Goal: Information Seeking & Learning: Learn about a topic

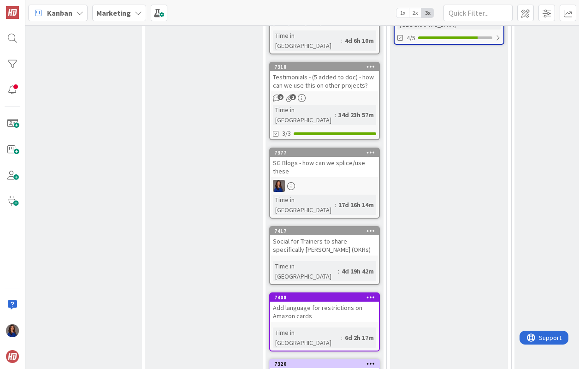
scroll to position [458, 137]
click at [352, 157] on div "SG Blogs - how can we splice/use these" at bounding box center [324, 167] width 109 height 20
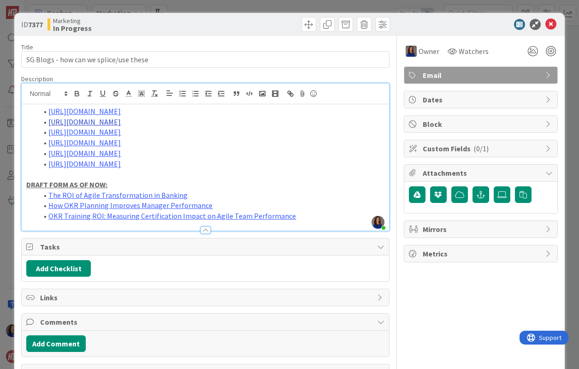
click at [266, 104] on div "[URL][DOMAIN_NAME] [URL][DOMAIN_NAME] [URL][DOMAIN_NAME] [URL][DOMAIN_NAME] [UR…" at bounding box center [205, 167] width 367 height 126
click at [121, 121] on link "[URL][DOMAIN_NAME]" at bounding box center [84, 121] width 72 height 9
click at [198, 138] on link "[URL][DOMAIN_NAME]" at bounding box center [186, 139] width 63 height 12
click at [121, 113] on link "[URL][DOMAIN_NAME]" at bounding box center [84, 111] width 72 height 9
click at [197, 128] on link "[URL][DOMAIN_NAME]" at bounding box center [165, 129] width 63 height 12
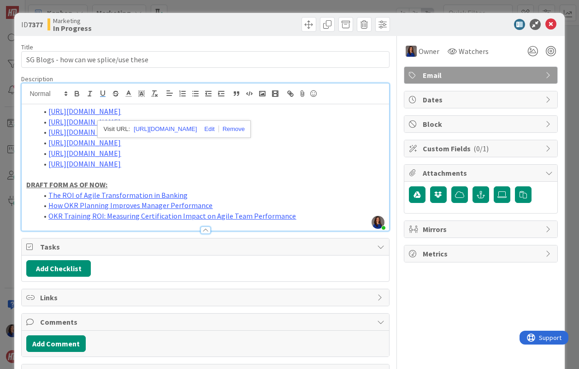
click at [181, 148] on li "[URL][DOMAIN_NAME]" at bounding box center [210, 142] width 347 height 11
click at [121, 132] on link "[URL][DOMAIN_NAME]" at bounding box center [84, 131] width 72 height 9
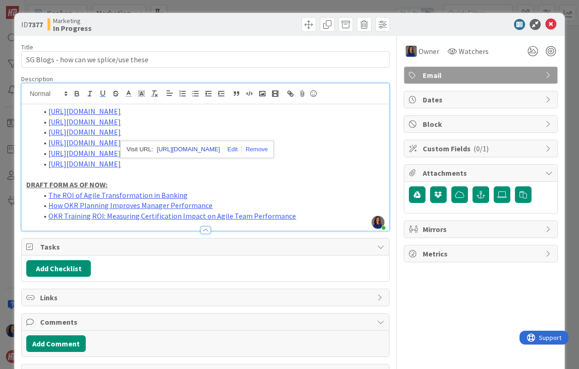
click at [200, 149] on link "[URL][DOMAIN_NAME]" at bounding box center [188, 149] width 63 height 12
